Goal: Navigation & Orientation: Find specific page/section

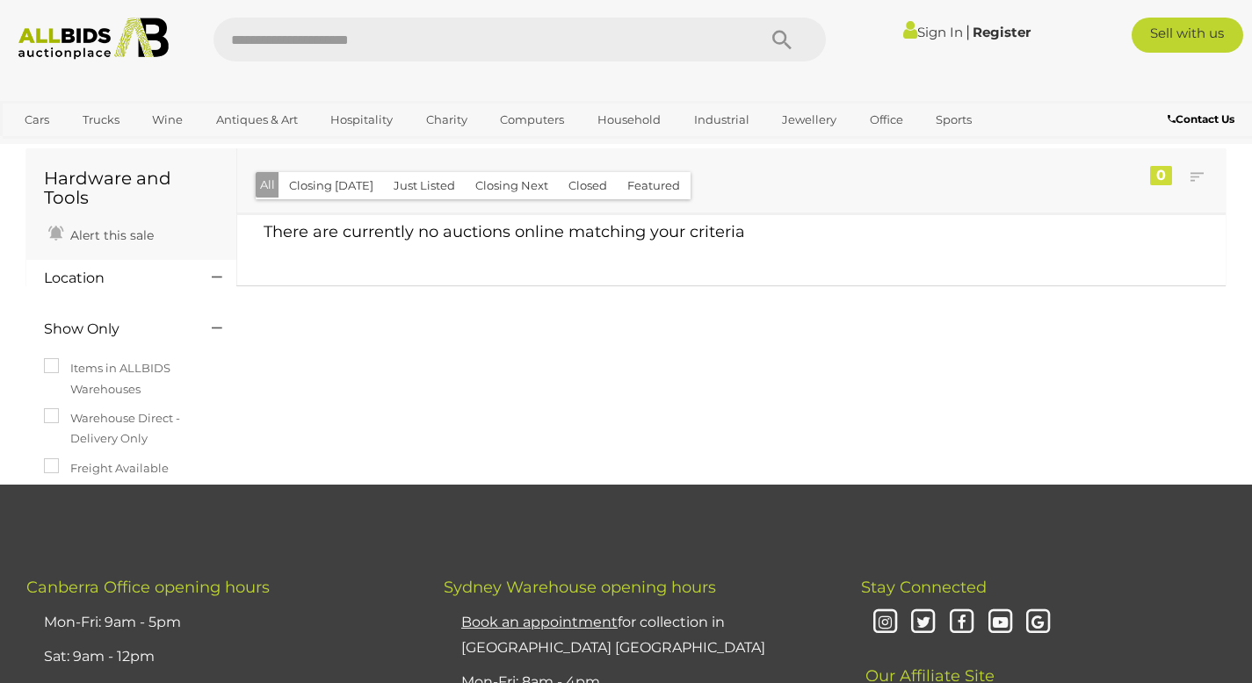
scroll to position [12, 0]
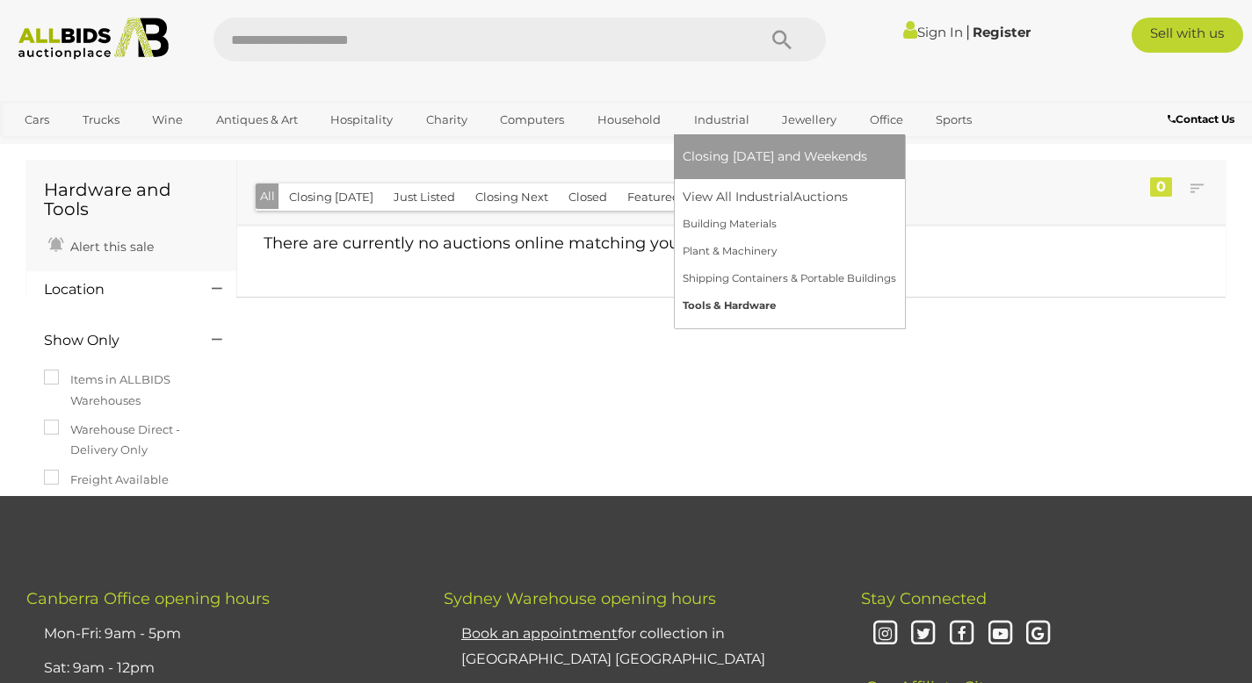
click at [721, 306] on link "Tools & Hardware" at bounding box center [789, 306] width 213 height 27
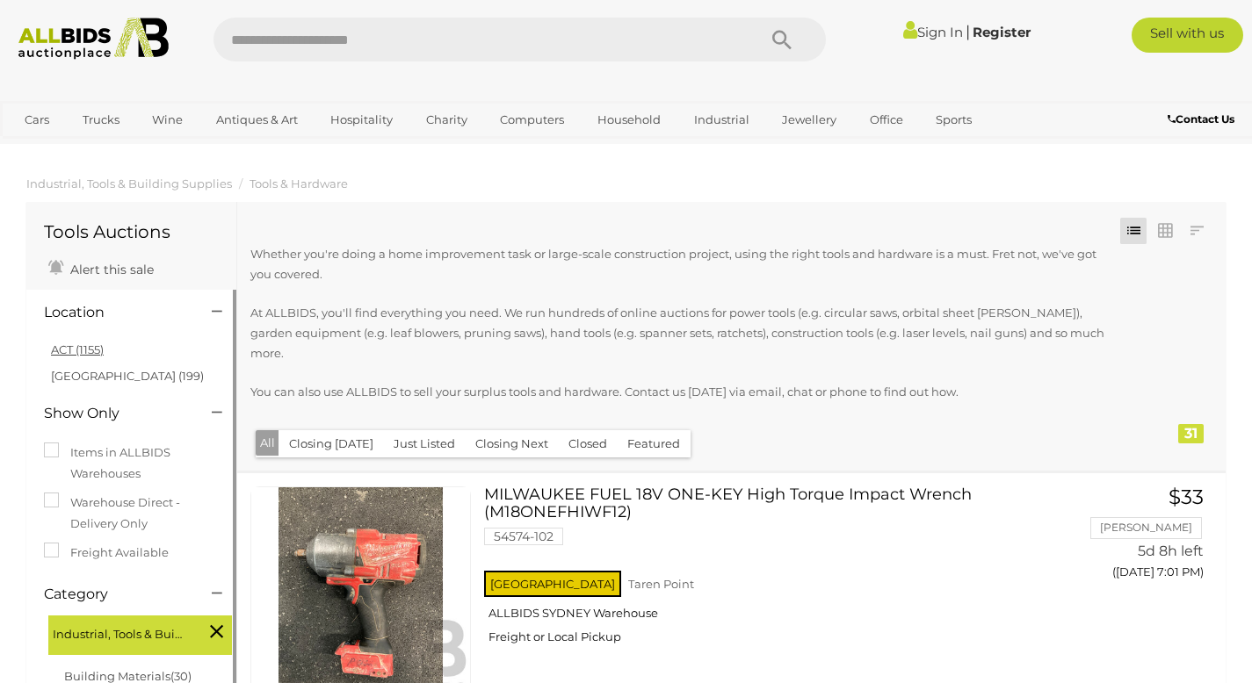
click at [66, 350] on link "ACT (1155)" at bounding box center [77, 350] width 53 height 14
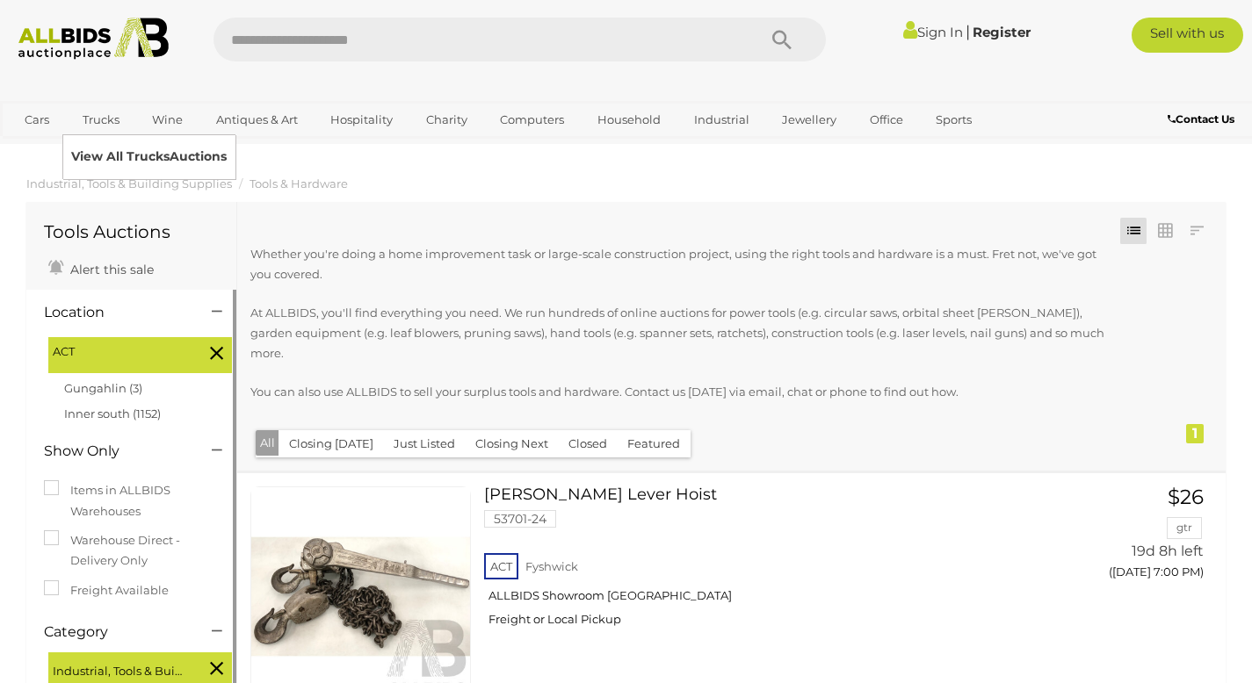
click at [95, 154] on link "View All Trucks Auctions" at bounding box center [148, 156] width 155 height 27
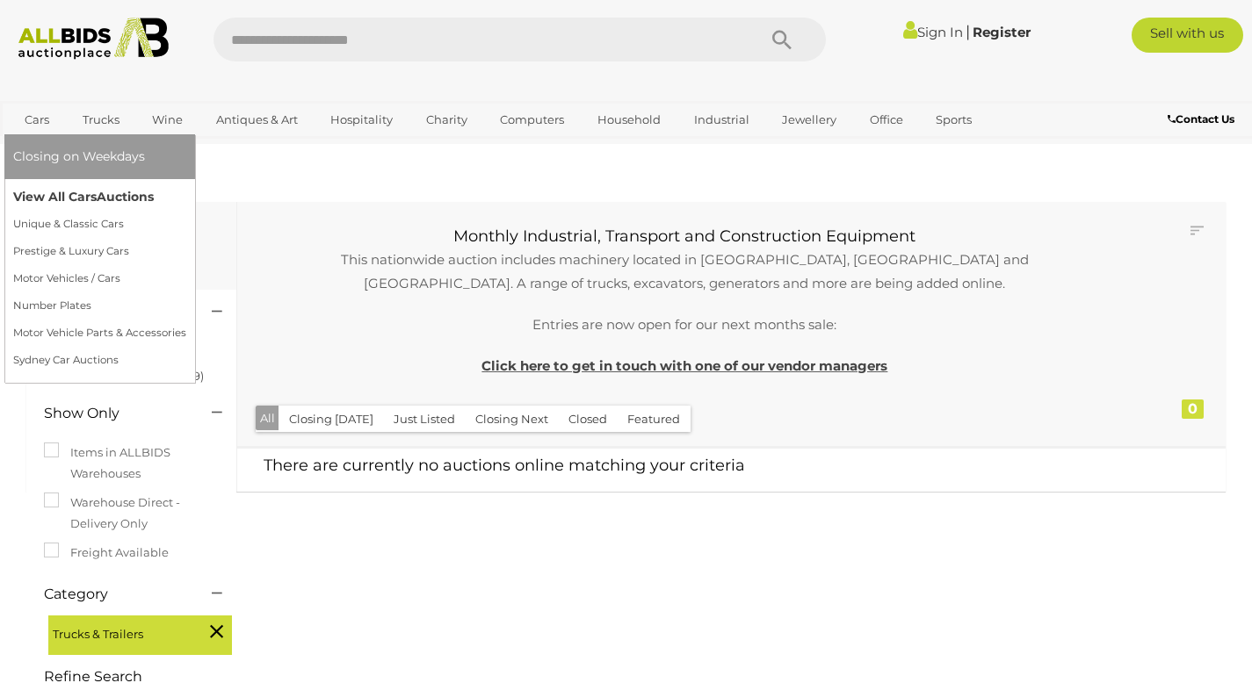
click at [39, 194] on link "View All Cars Auctions" at bounding box center [99, 197] width 173 height 27
